Goal: Check status: Check status

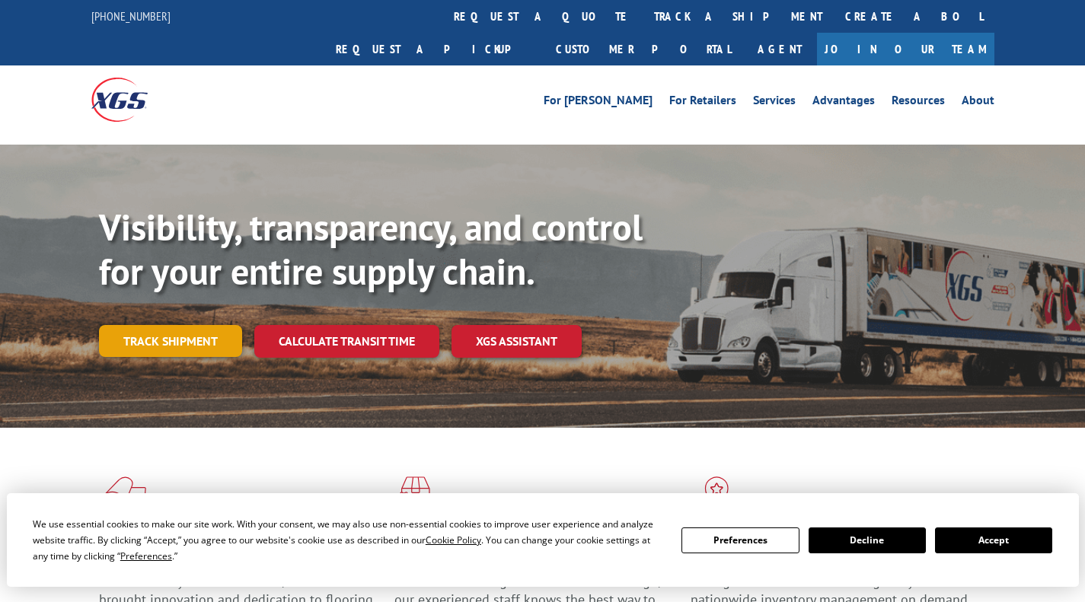
click at [140, 325] on link "Track shipment" at bounding box center [170, 341] width 143 height 32
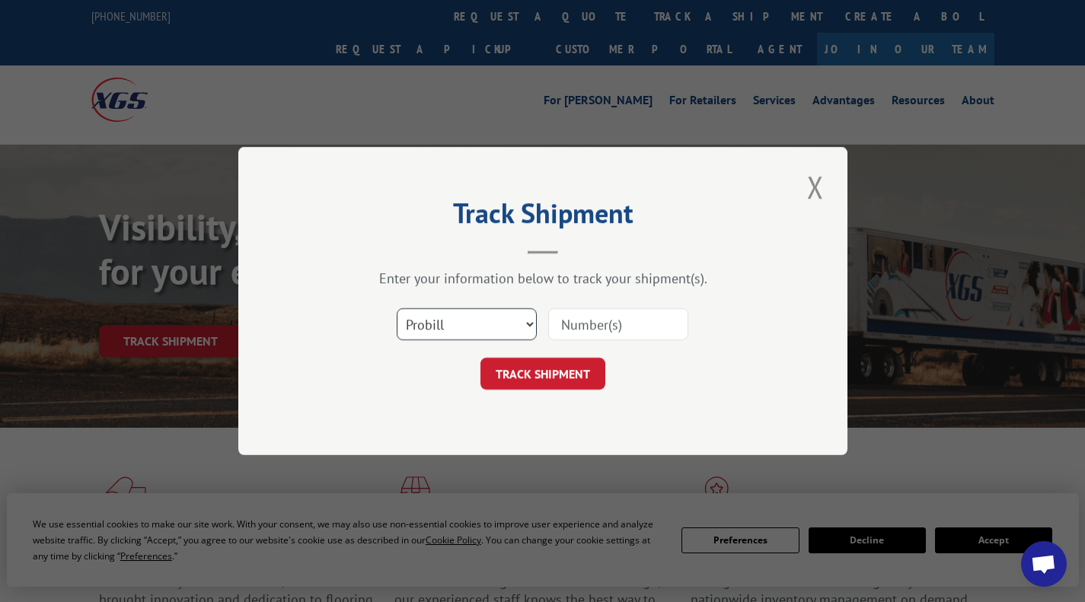
click at [532, 330] on select "Select category... Probill BOL PO" at bounding box center [467, 324] width 140 height 32
select select "bol"
click at [397, 308] on select "Select category... Probill BOL PO" at bounding box center [467, 324] width 140 height 32
click at [631, 326] on input at bounding box center [618, 324] width 140 height 32
type input "4826139"
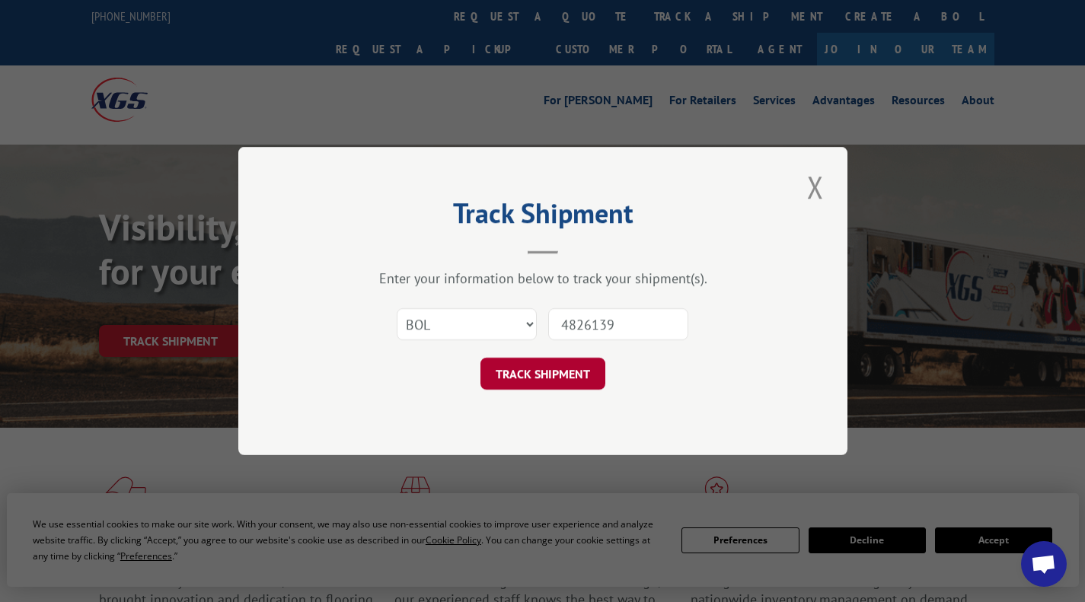
click at [573, 382] on button "TRACK SHIPMENT" at bounding box center [543, 374] width 125 height 32
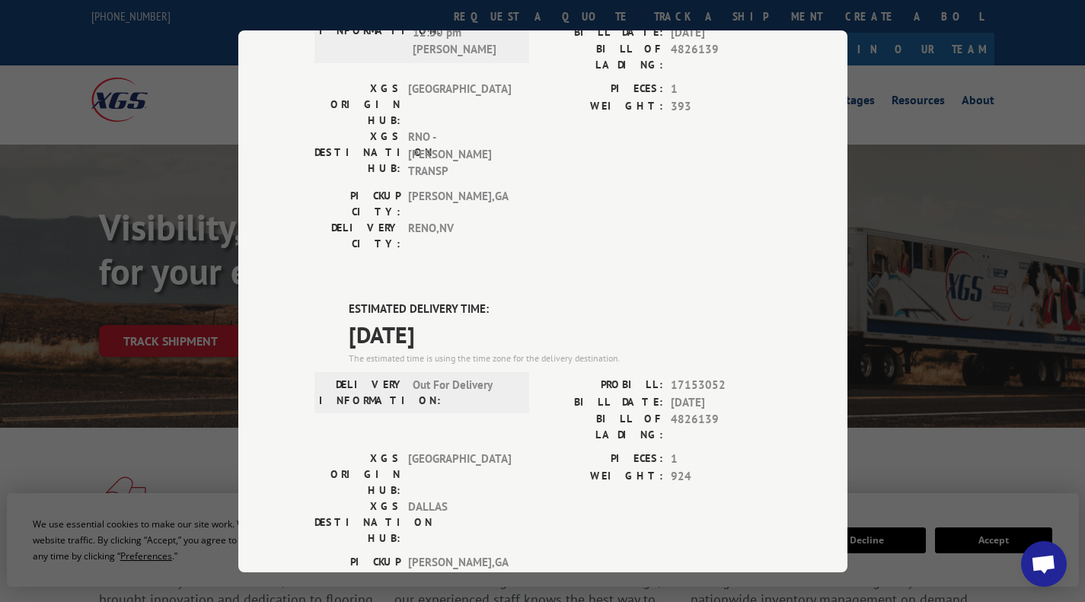
scroll to position [528, 0]
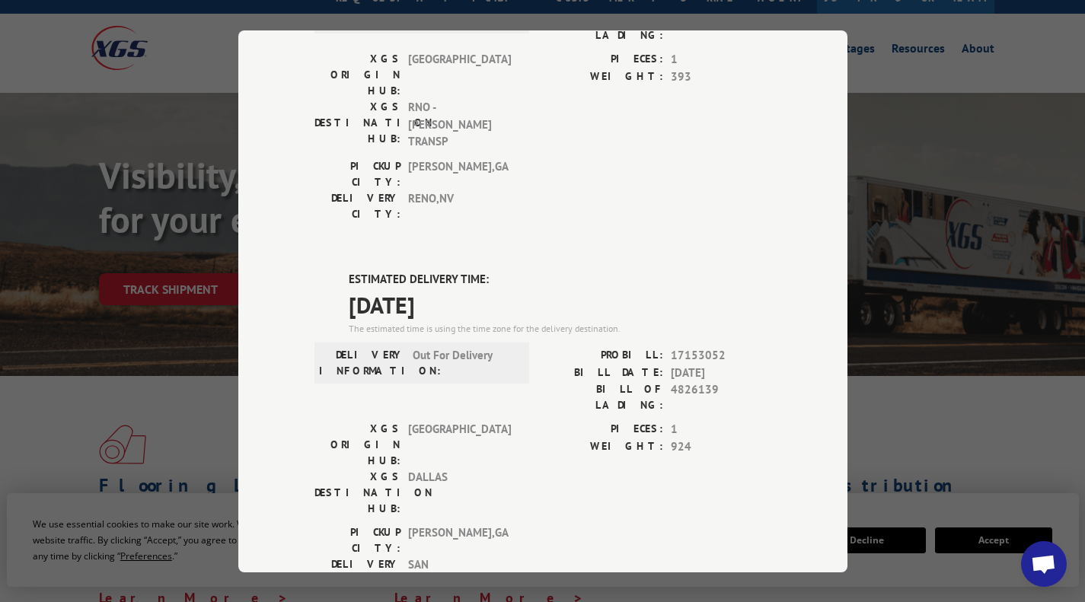
scroll to position [577, 0]
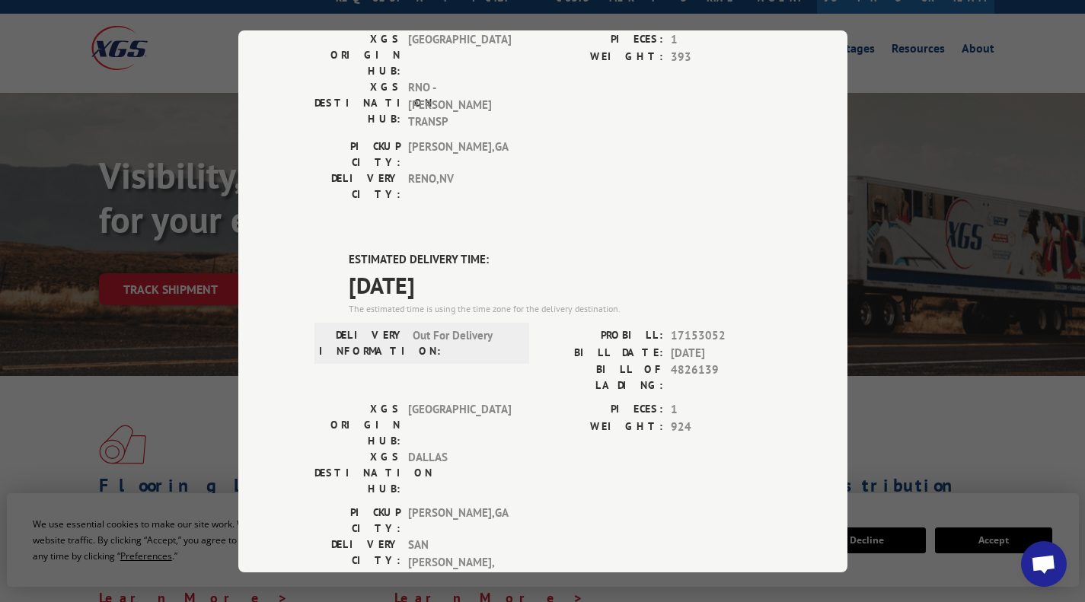
type input "+1 (806) 777-3263"
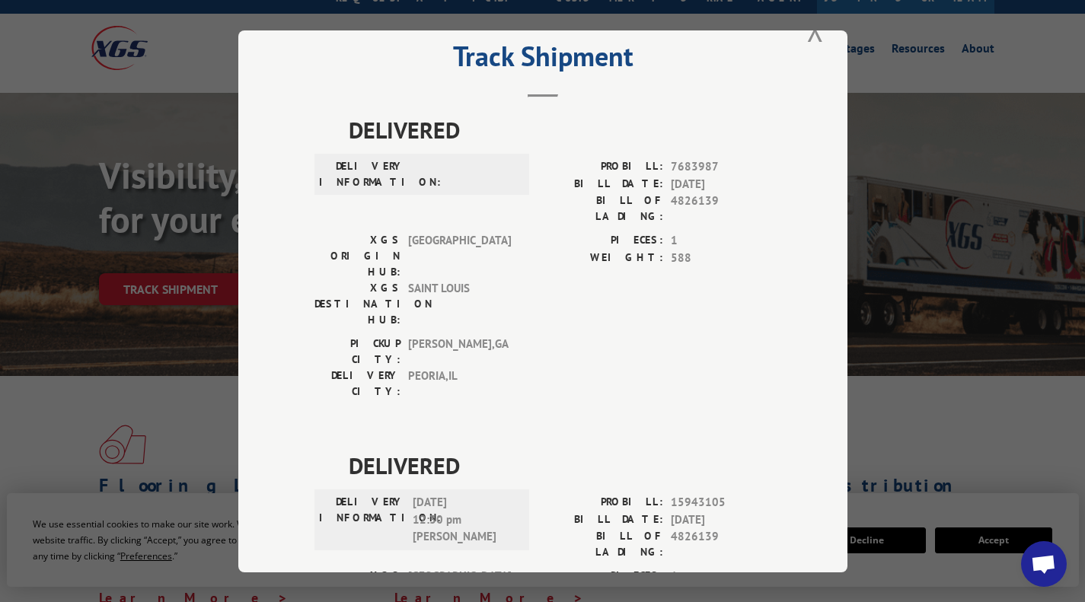
scroll to position [0, 0]
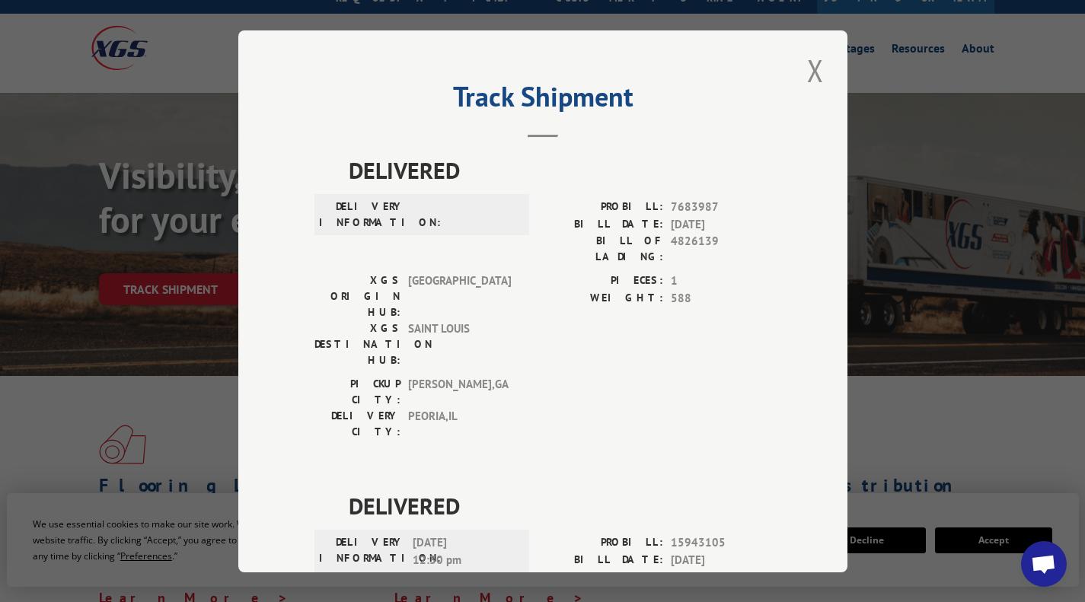
click at [938, 101] on div "Track Shipment DELIVERED DELIVERY INFORMATION: PROBILL: 7683987 BILL DATE: 04/2…" at bounding box center [542, 301] width 1085 height 602
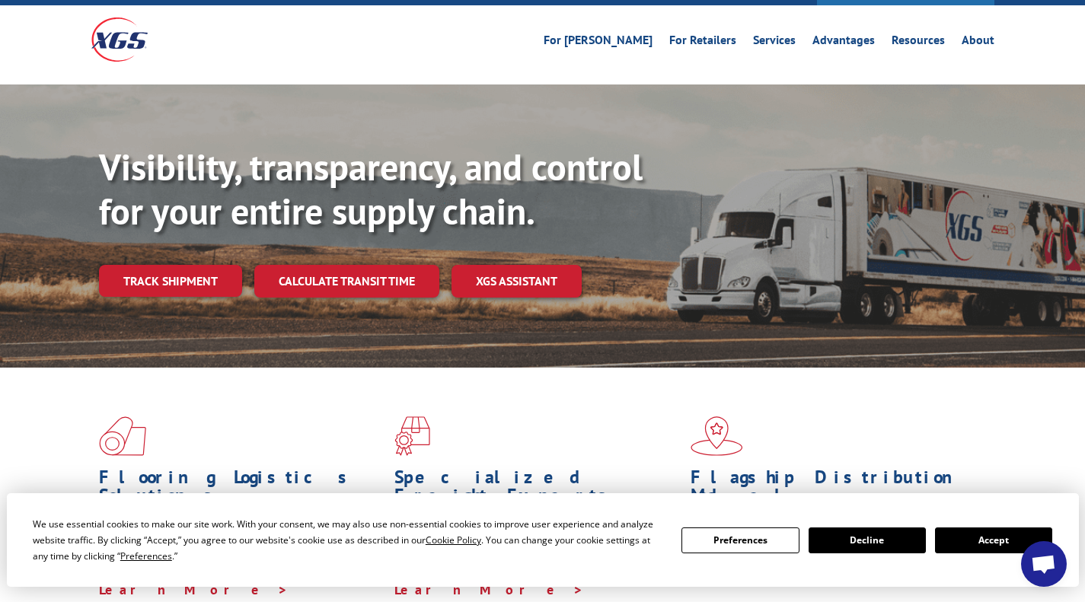
scroll to position [46, 0]
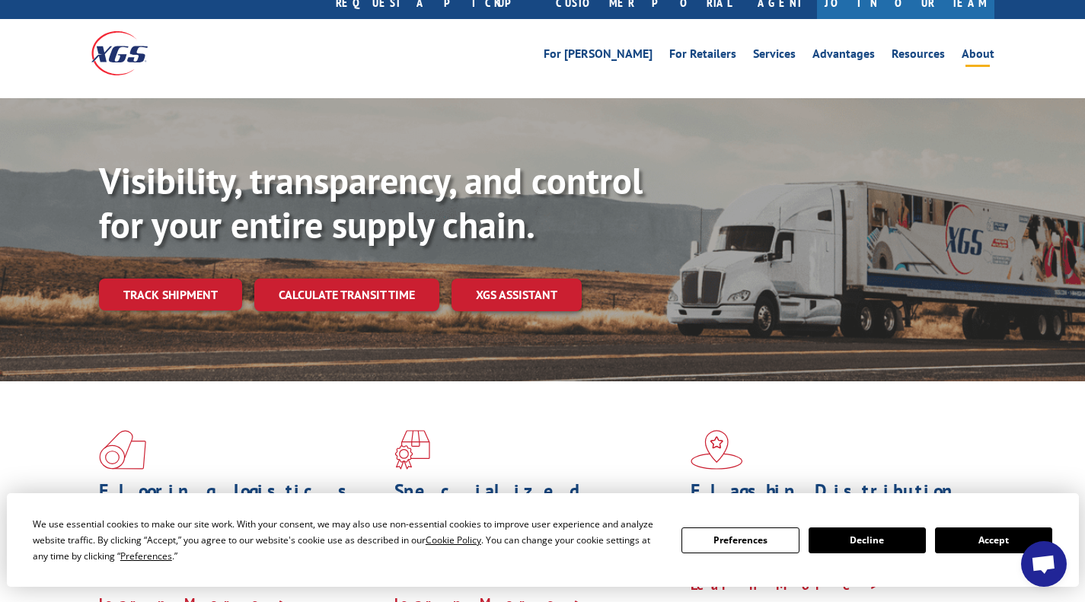
click at [986, 48] on link "About" at bounding box center [978, 56] width 33 height 17
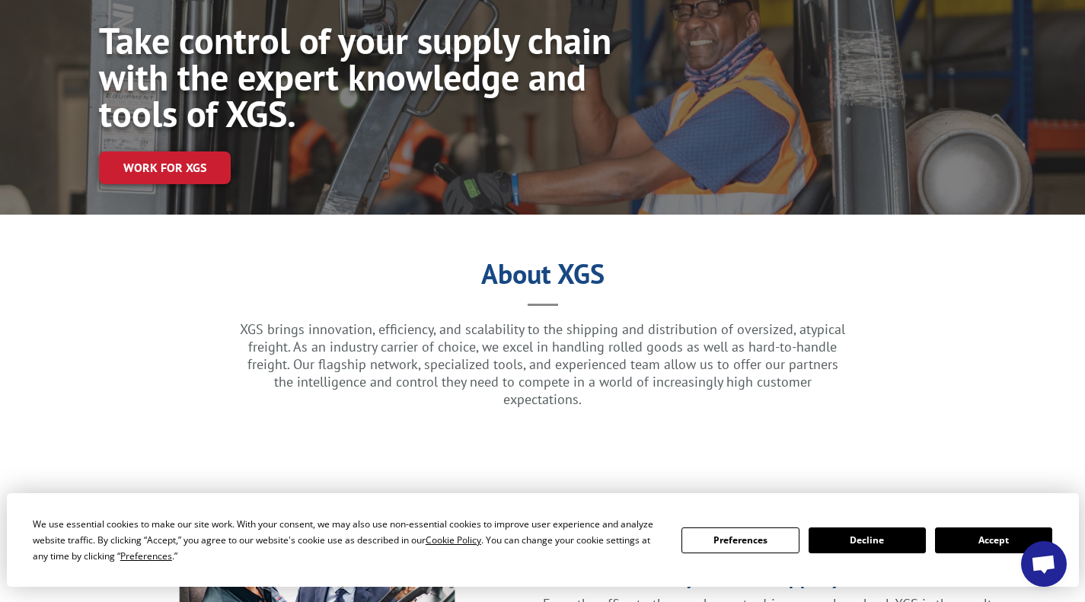
scroll to position [175, 0]
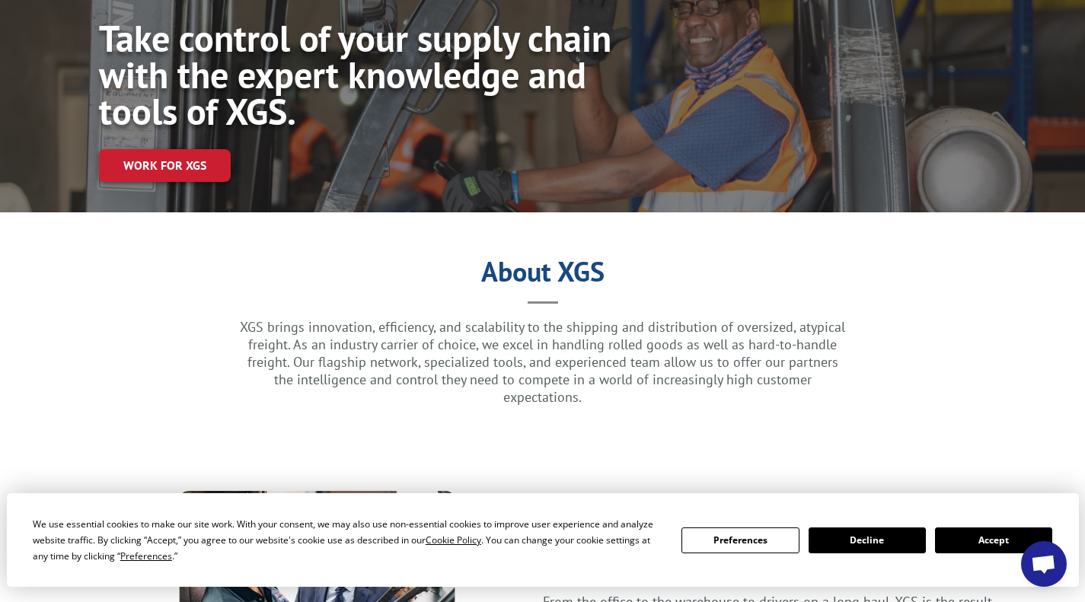
click at [979, 548] on button "Accept" at bounding box center [993, 541] width 117 height 26
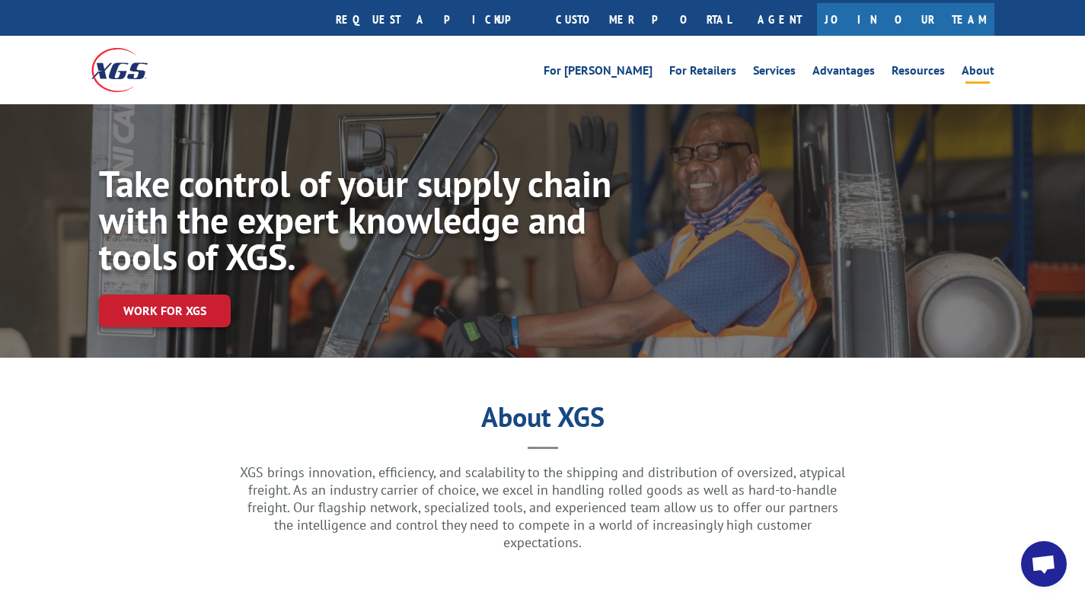
scroll to position [0, 0]
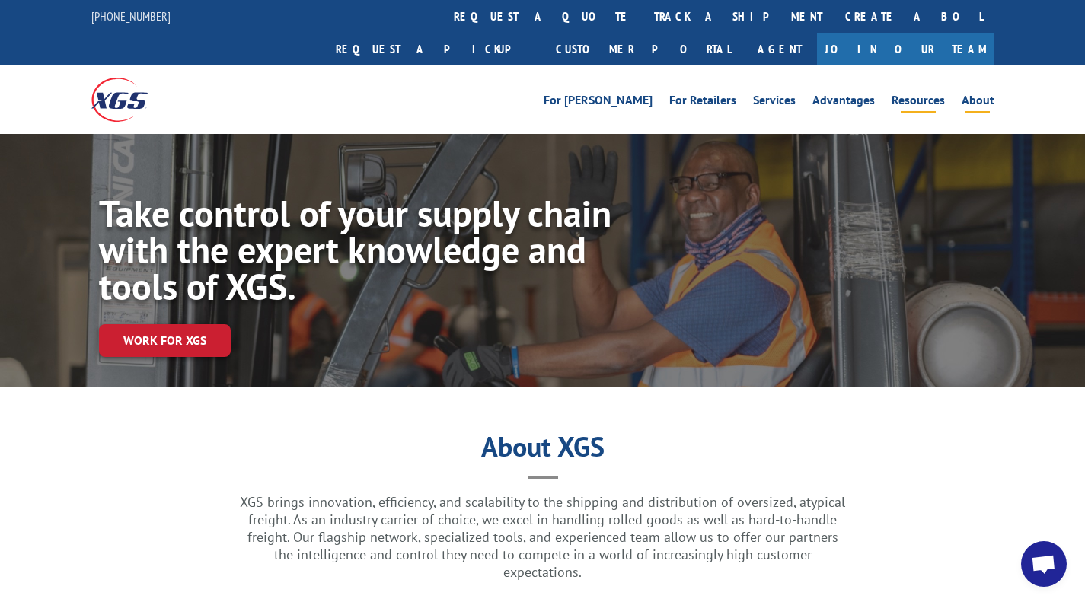
click at [924, 94] on link "Resources" at bounding box center [918, 102] width 53 height 17
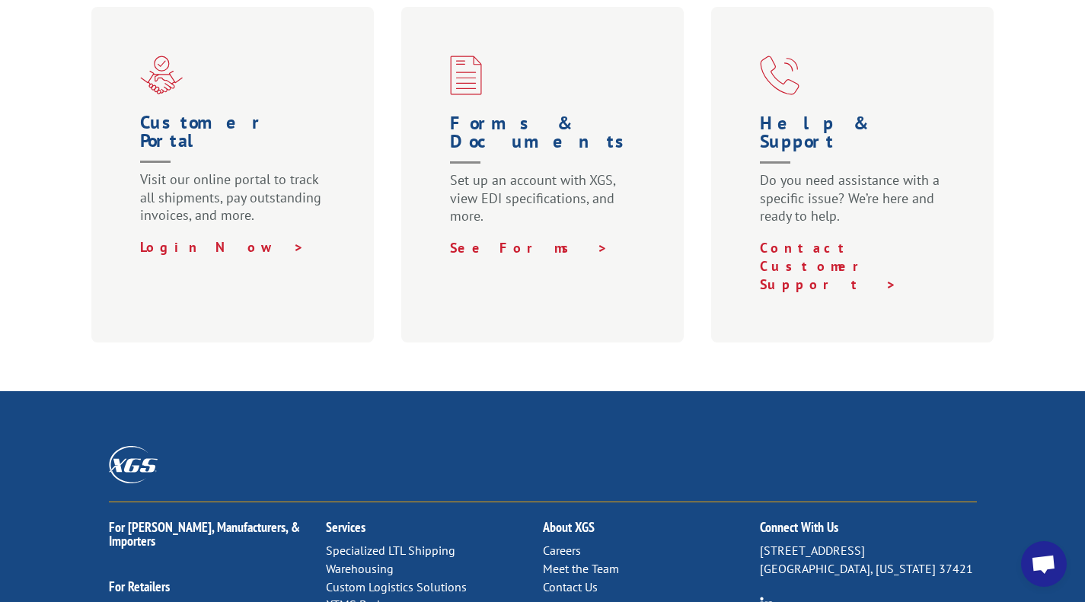
scroll to position [989, 0]
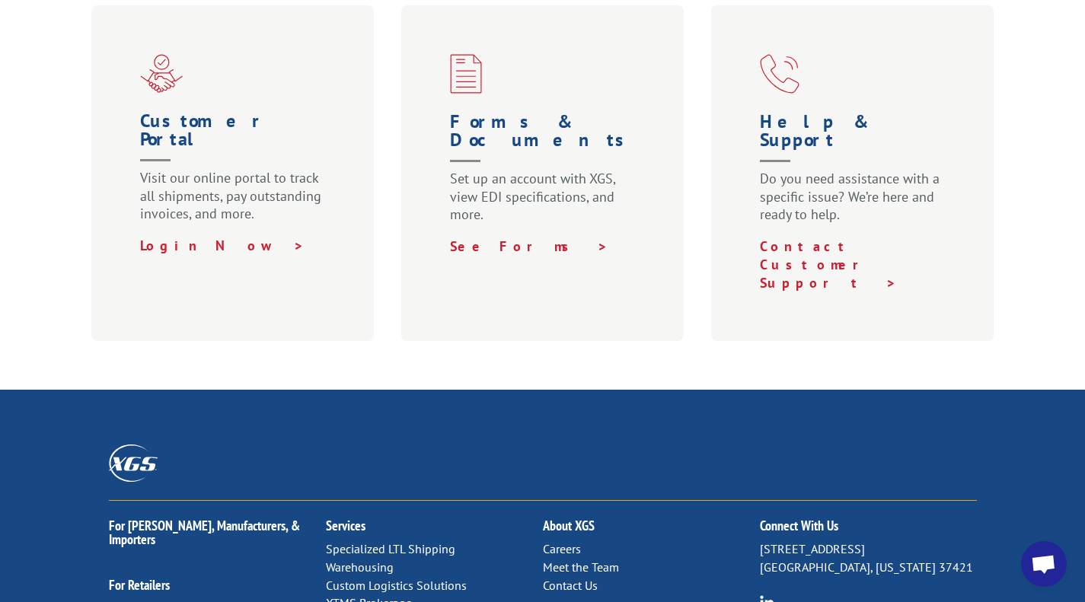
click at [585, 578] on link "Contact Us" at bounding box center [570, 585] width 55 height 15
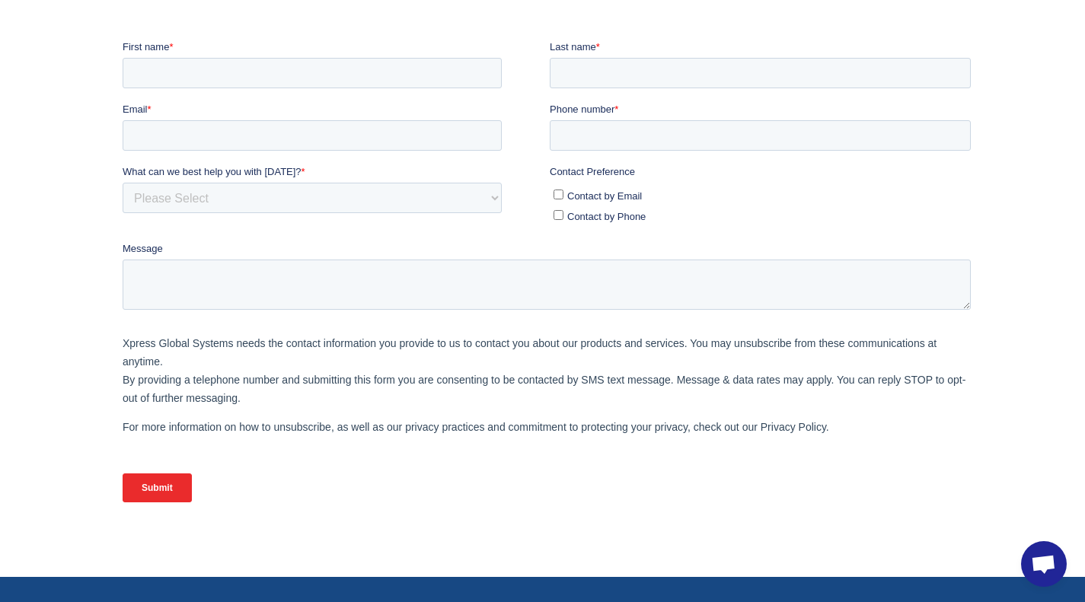
scroll to position [347, 0]
